Goal: Task Accomplishment & Management: Use online tool/utility

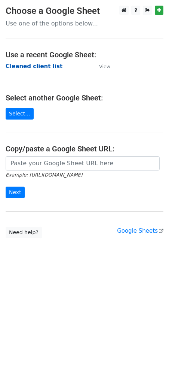
click at [42, 64] on strong "Cleaned client list" at bounding box center [34, 66] width 57 height 7
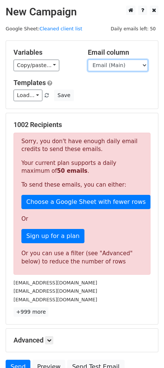
click at [110, 64] on select "Email (Main) Email (Secondary) Day 1 Day 2 Day 3 Day 4 Day 5" at bounding box center [118, 66] width 60 height 12
select select "Day 4"
click at [88, 60] on select "Email (Main) Email (Secondary) Day 1 Day 2 Day 3 Day 4 Day 5" at bounding box center [118, 66] width 60 height 12
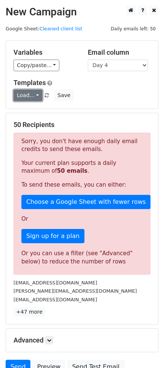
click at [23, 92] on link "Load..." at bounding box center [27, 96] width 29 height 12
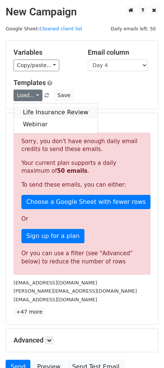
click at [38, 114] on link "Life Insurance Review" at bounding box center [56, 112] width 84 height 12
